Goal: Navigation & Orientation: Find specific page/section

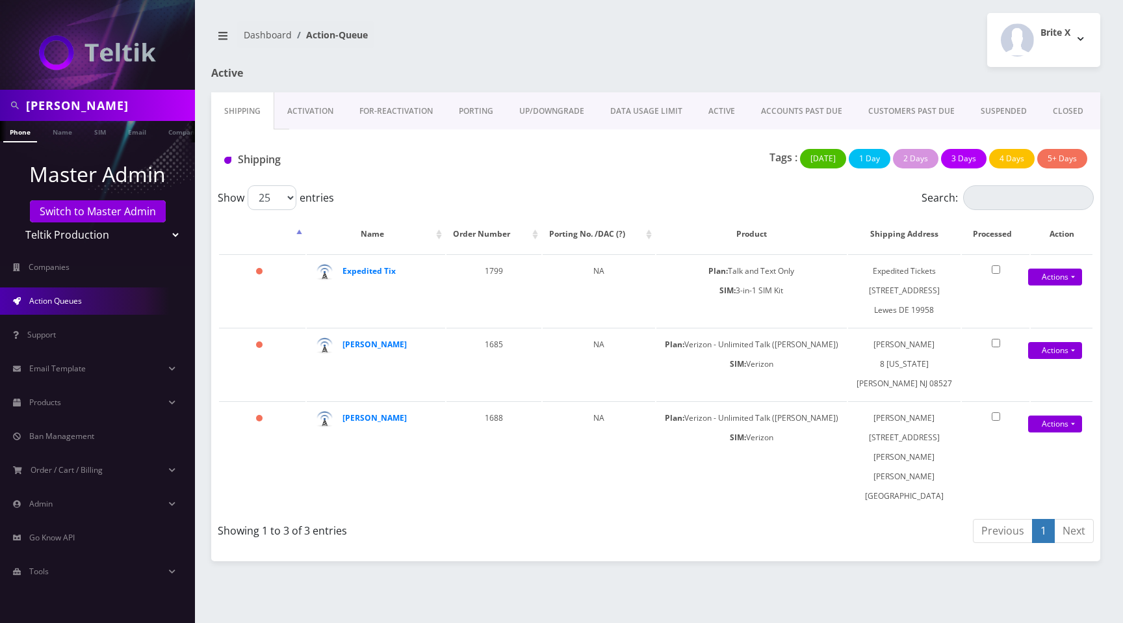
click at [321, 105] on link "Activation" at bounding box center [310, 111] width 72 height 38
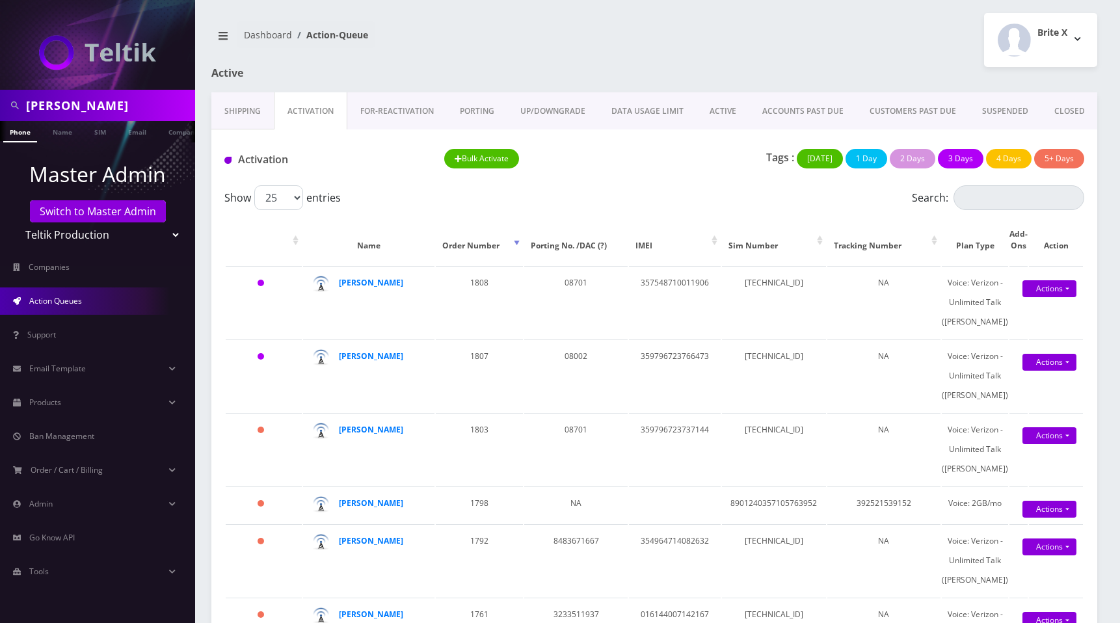
click at [773, 38] on div "Brite X Logout" at bounding box center [880, 40] width 453 height 54
click at [634, 106] on link "DATA USAGE LIMIT" at bounding box center [647, 111] width 98 height 38
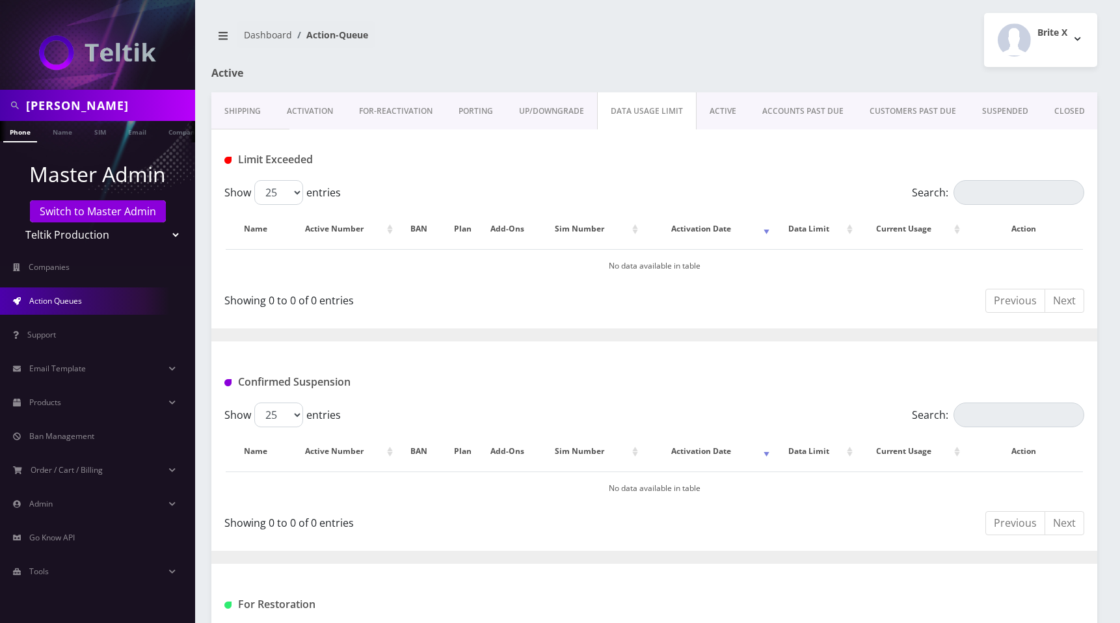
click at [718, 111] on link "ACTIVE" at bounding box center [722, 111] width 53 height 38
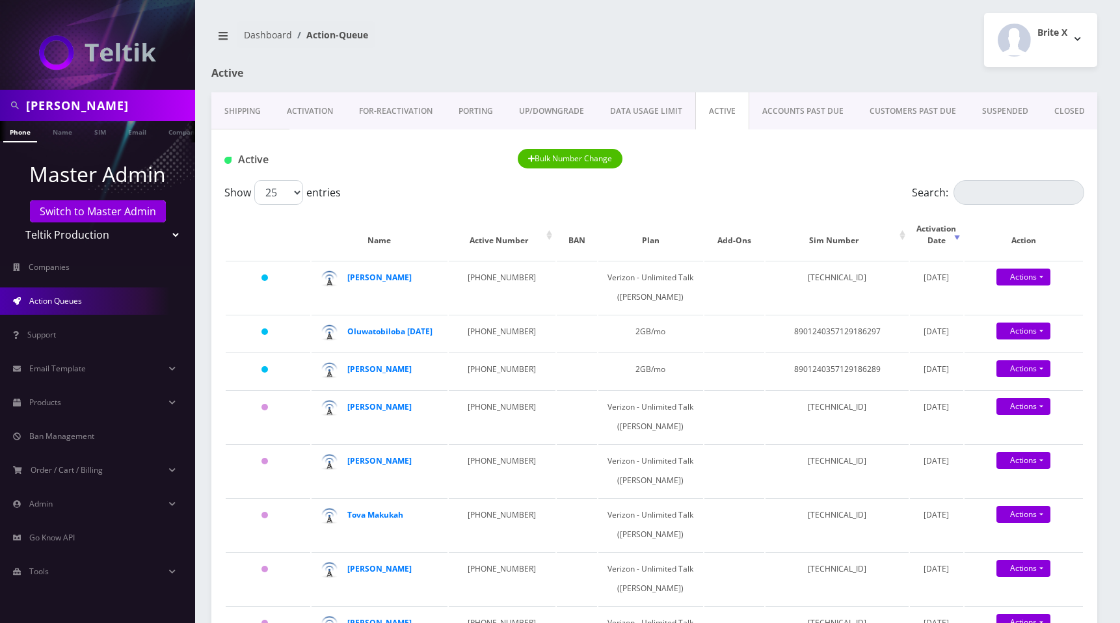
click at [789, 111] on link "ACCOUNTS PAST DUE" at bounding box center [802, 111] width 107 height 38
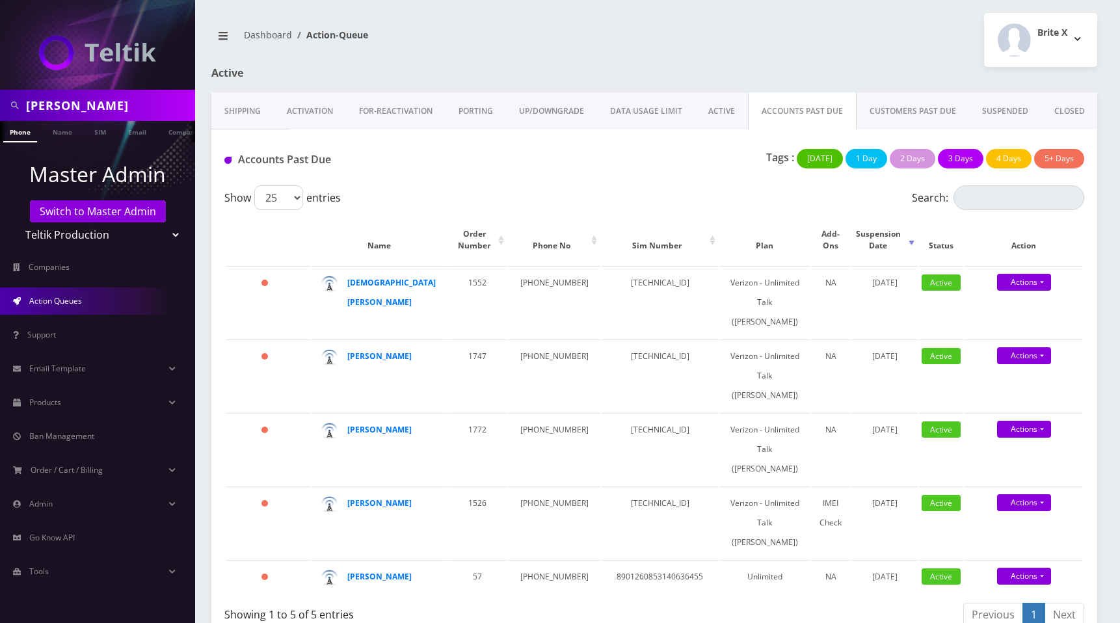
click at [910, 103] on link "CUSTOMERS PAST DUE" at bounding box center [912, 111] width 112 height 38
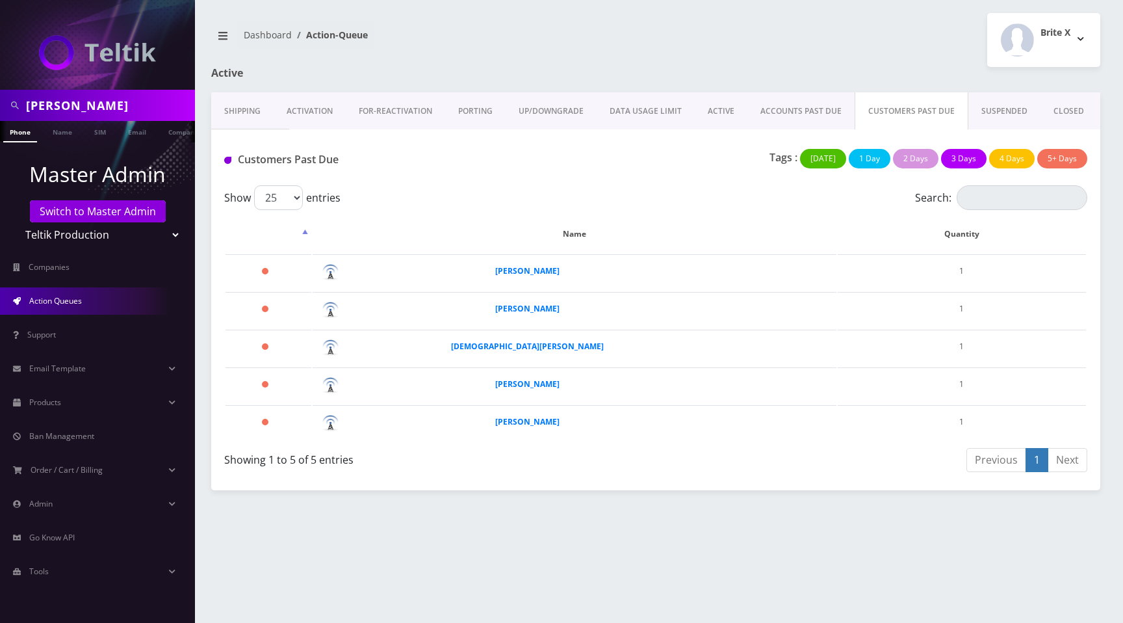
click at [1003, 104] on link "SUSPENDED" at bounding box center [1005, 111] width 72 height 38
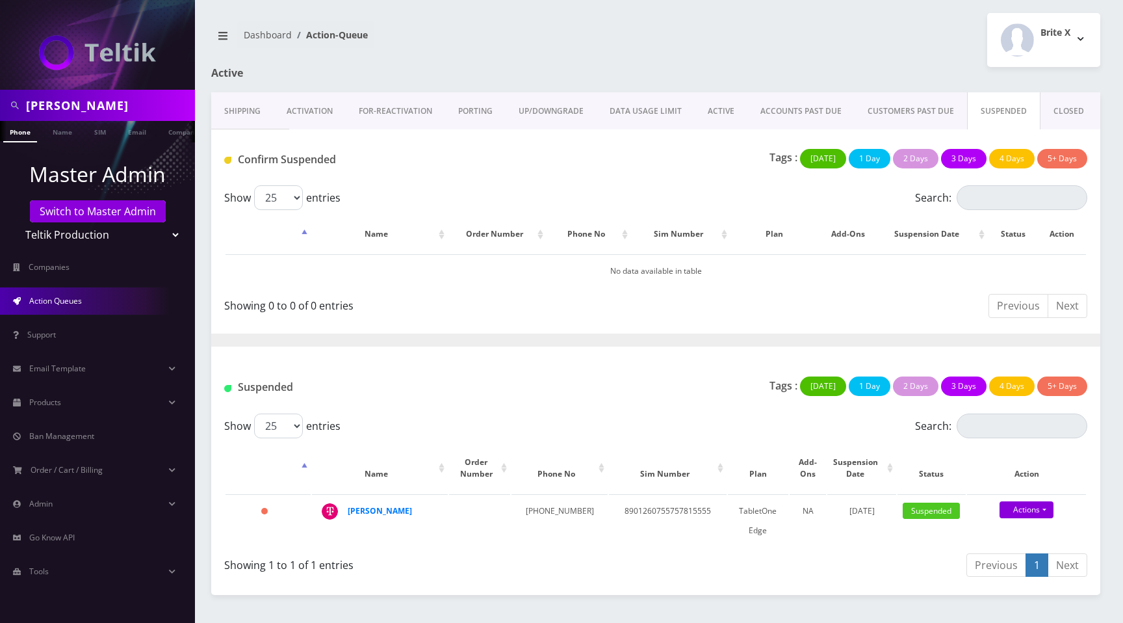
click at [1081, 111] on link "CLOSED" at bounding box center [1069, 111] width 57 height 38
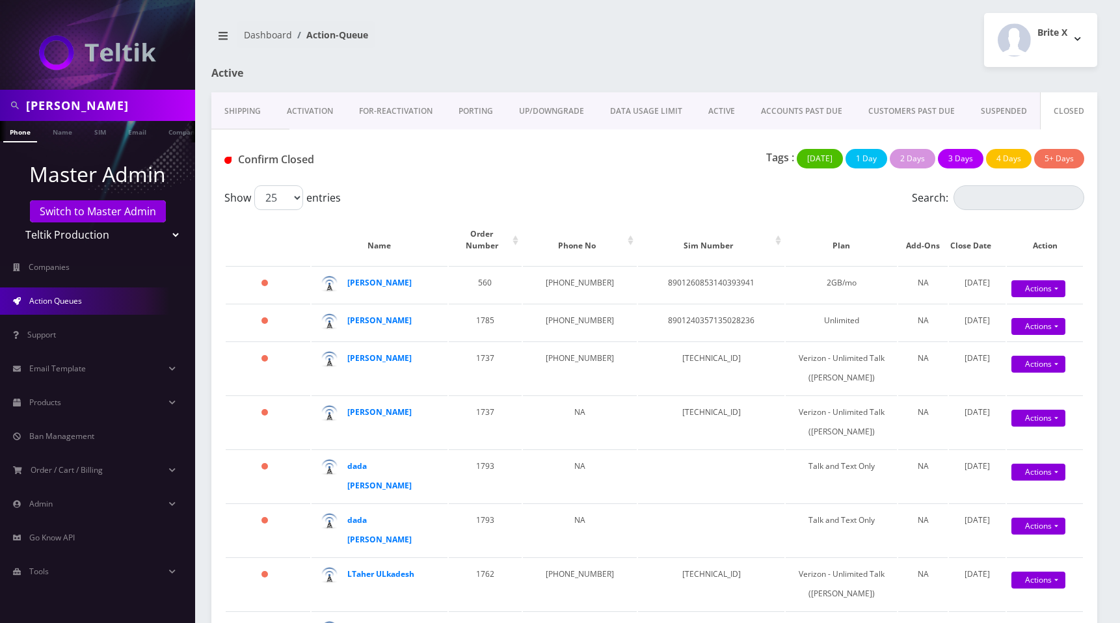
click at [408, 104] on link "FOR-REActivation" at bounding box center [395, 111] width 99 height 38
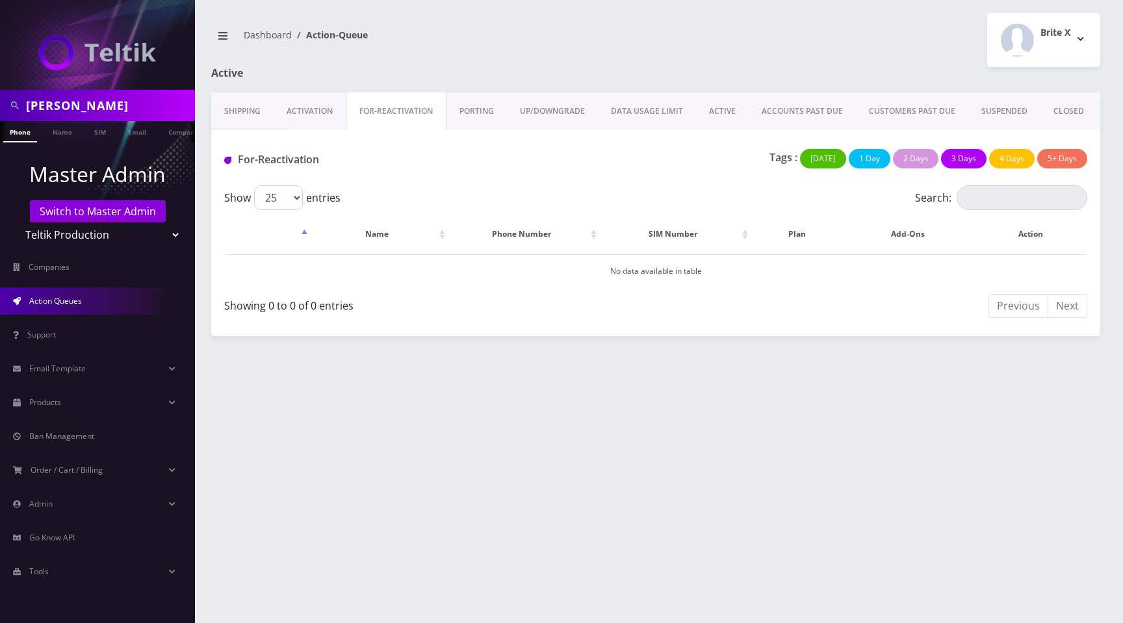
click at [467, 112] on link "PORTING" at bounding box center [477, 111] width 60 height 38
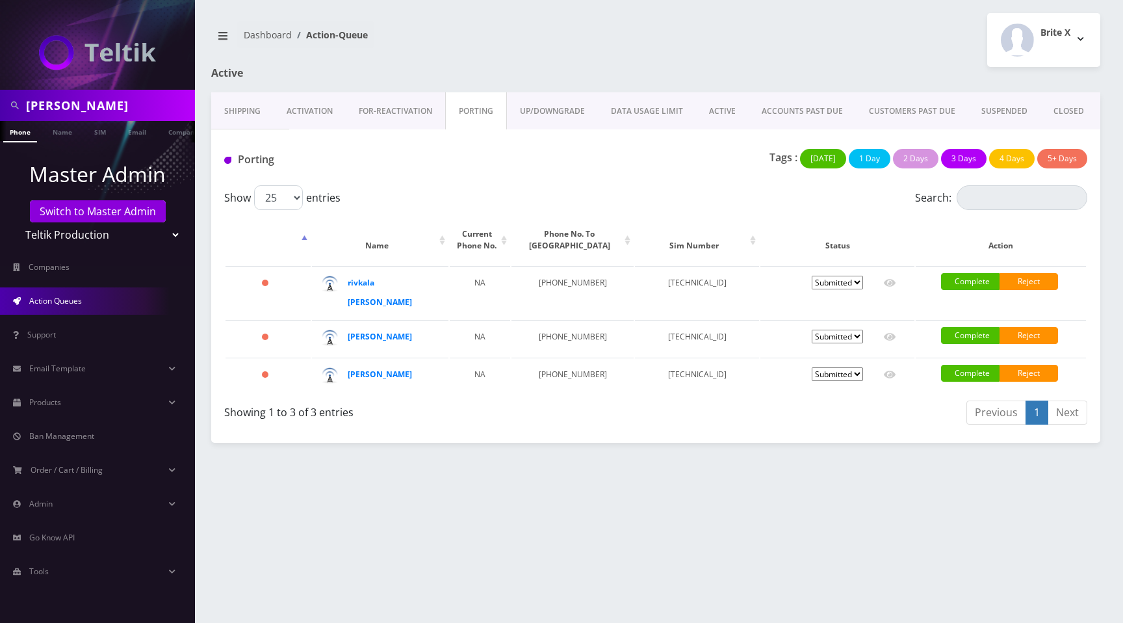
click at [293, 107] on link "Activation" at bounding box center [310, 111] width 72 height 38
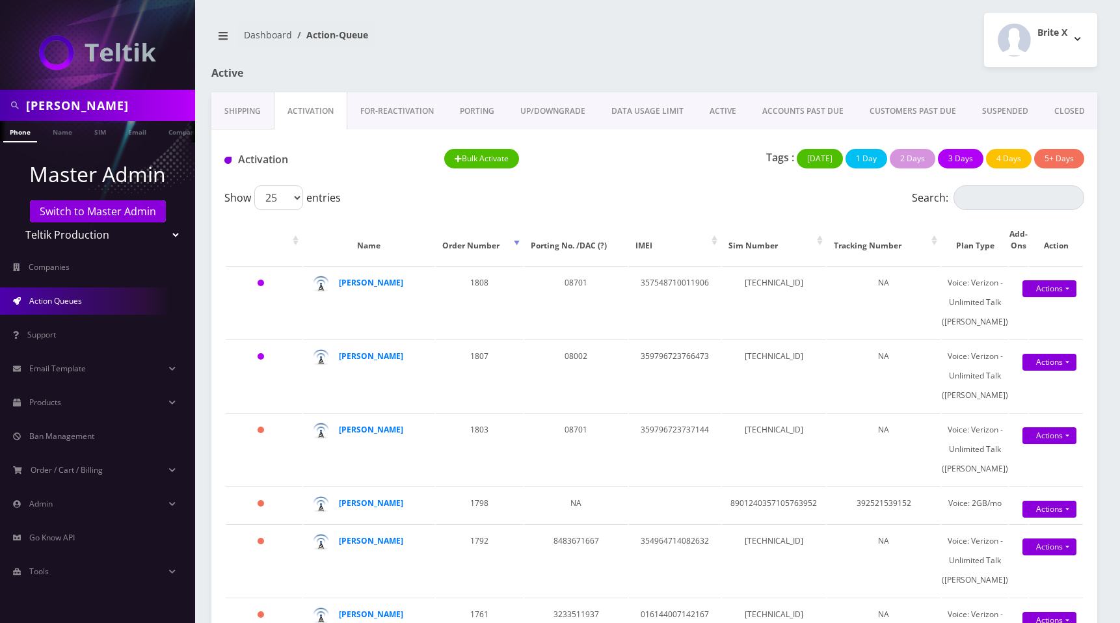
click at [252, 107] on link "Shipping" at bounding box center [242, 111] width 62 height 38
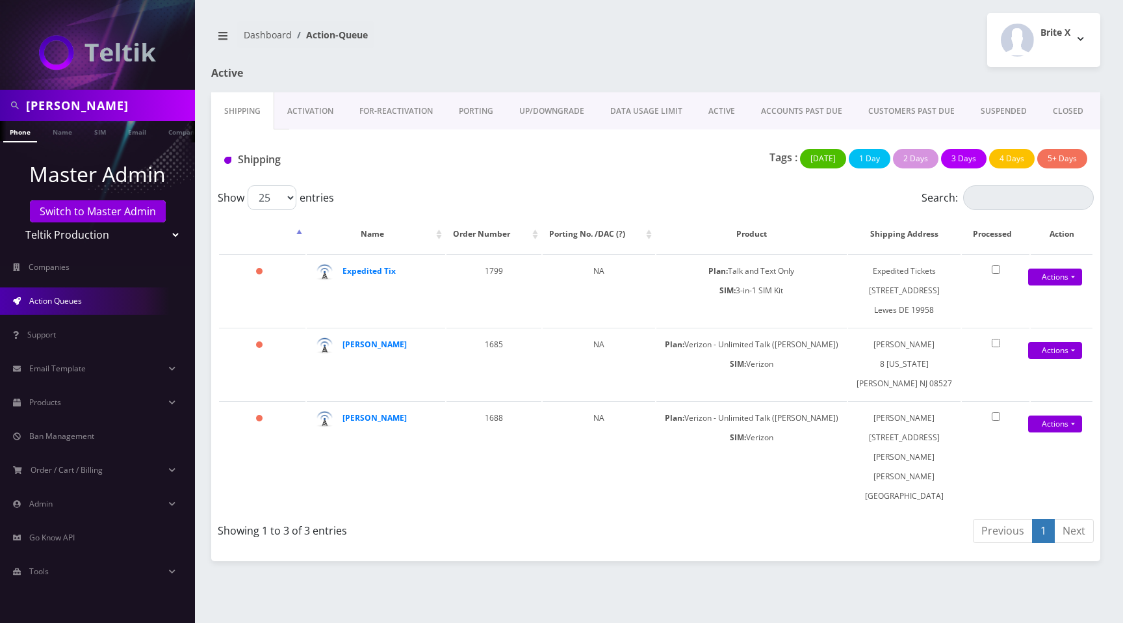
click at [312, 103] on link "Activation" at bounding box center [310, 111] width 72 height 38
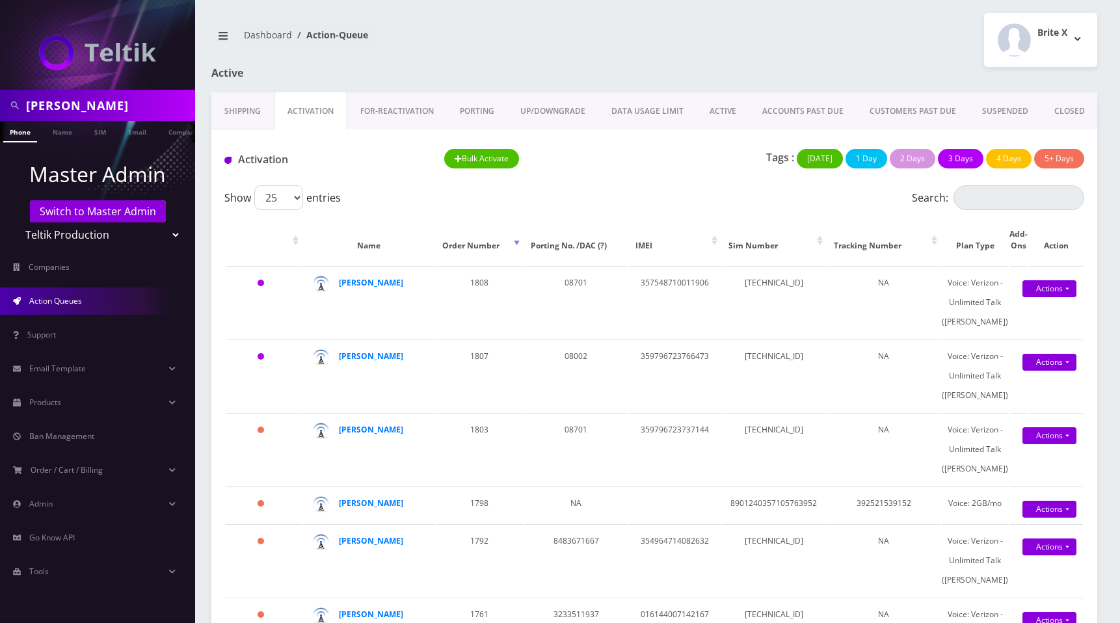
click at [471, 105] on link "PORTING" at bounding box center [477, 111] width 60 height 38
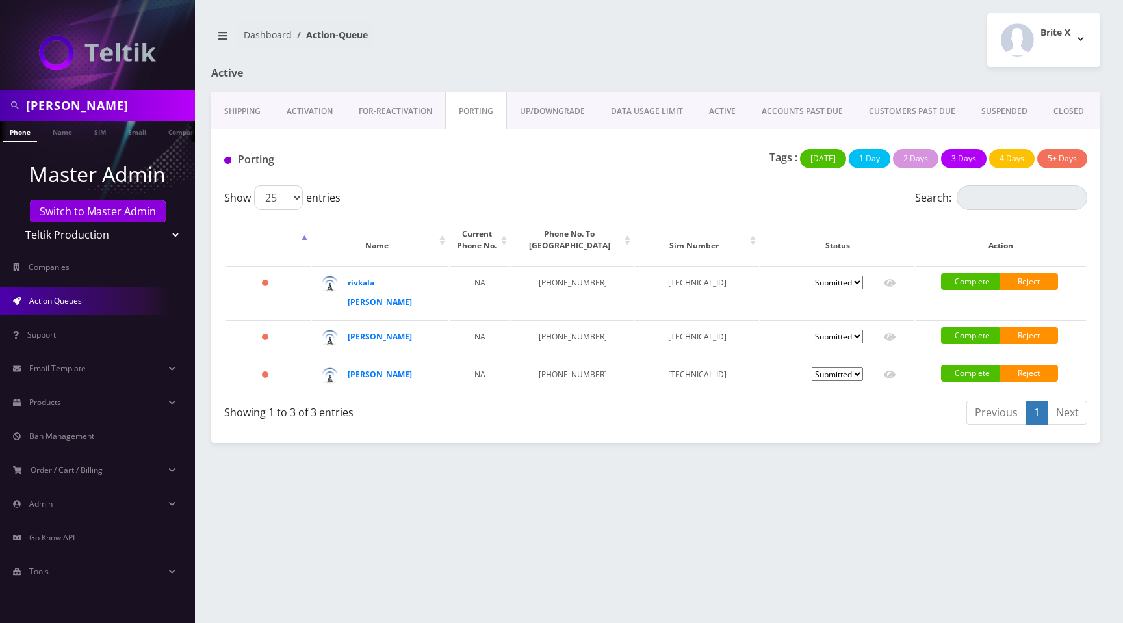
click at [720, 105] on link "ACTIVE" at bounding box center [722, 111] width 53 height 38
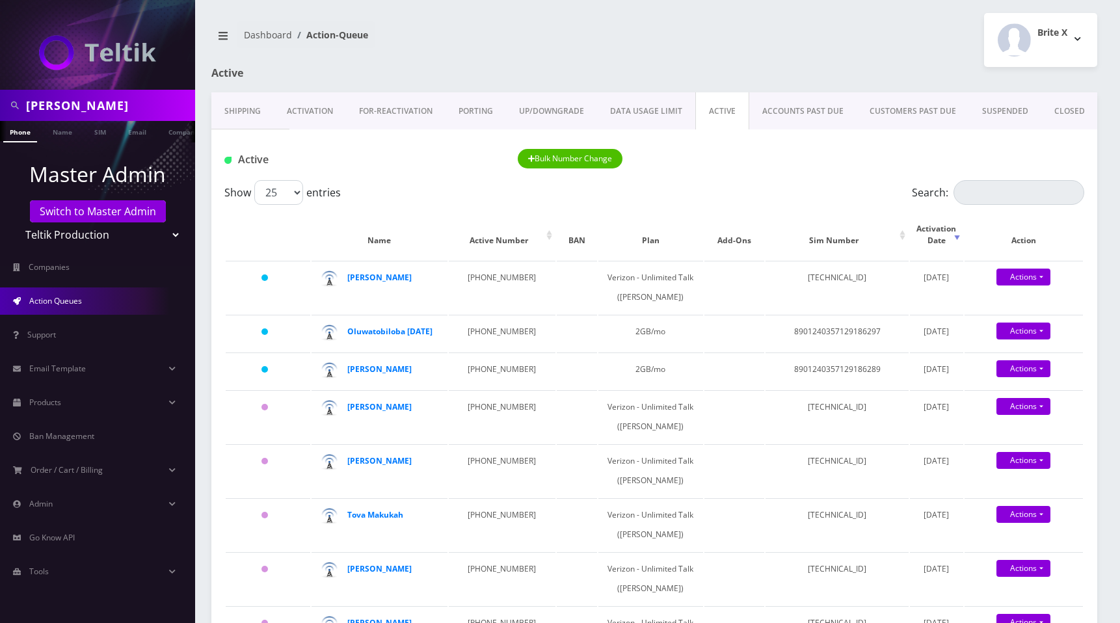
click at [778, 38] on div "Brite X Logout" at bounding box center [880, 40] width 453 height 54
click at [718, 47] on div "Brite X Logout" at bounding box center [880, 40] width 453 height 54
click at [241, 103] on link "Shipping" at bounding box center [242, 111] width 62 height 38
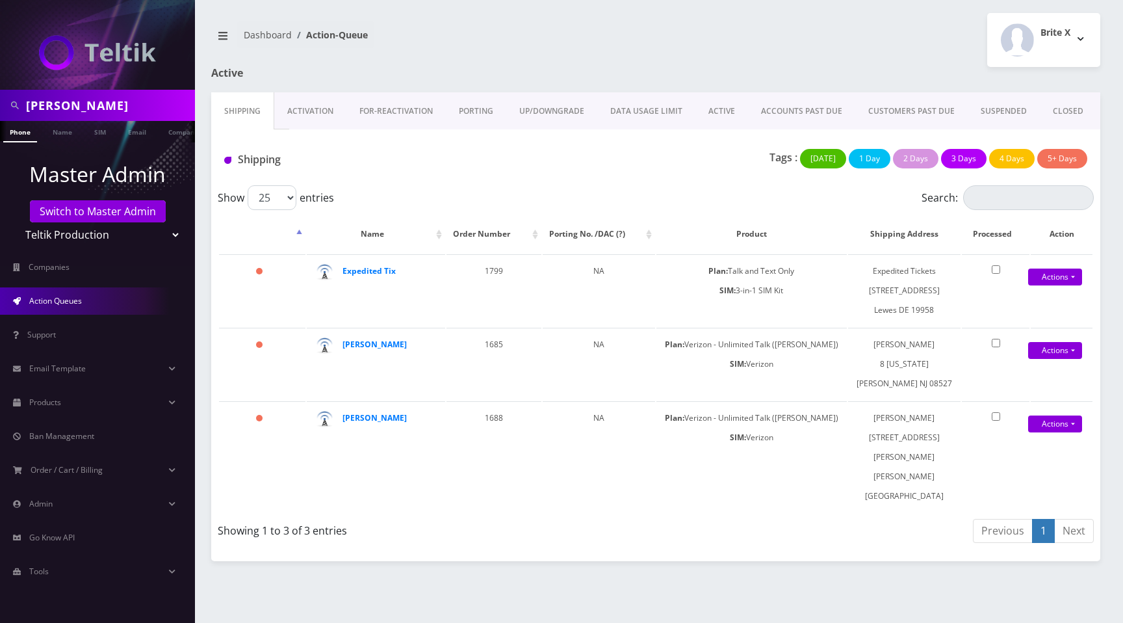
click at [726, 58] on div "Brite X Logout" at bounding box center [883, 40] width 454 height 54
